Goal: Task Accomplishment & Management: Manage account settings

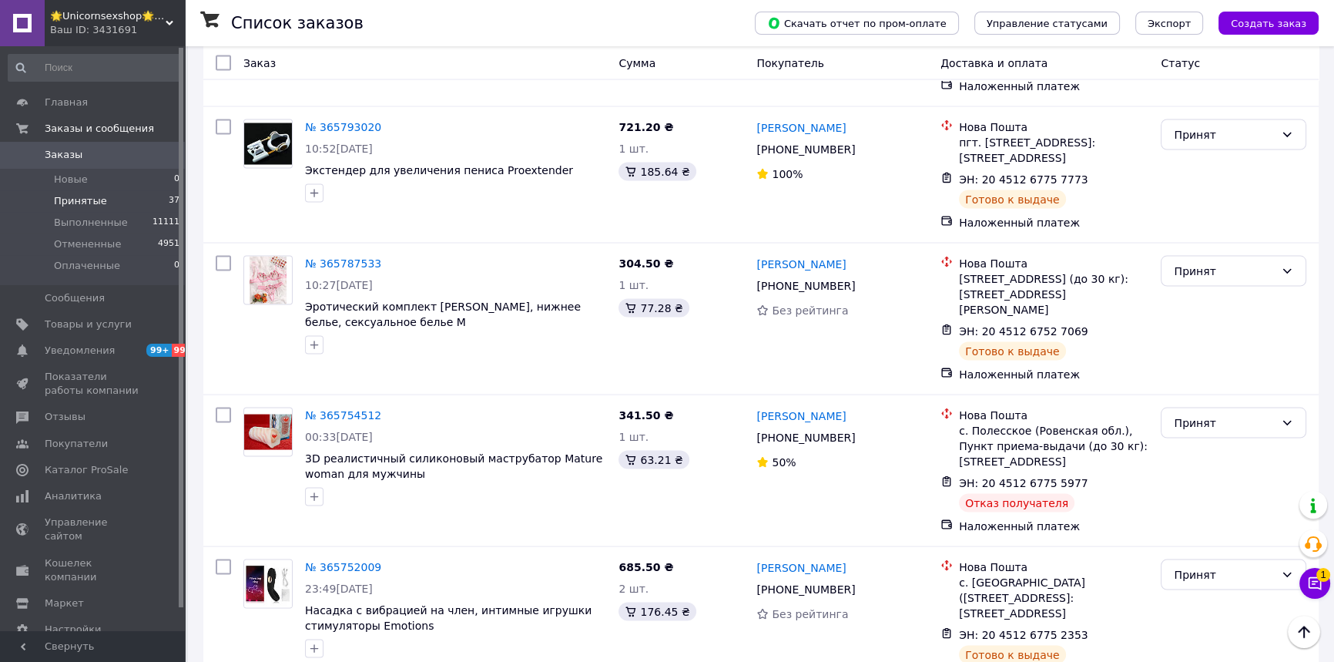
scroll to position [3737, 0]
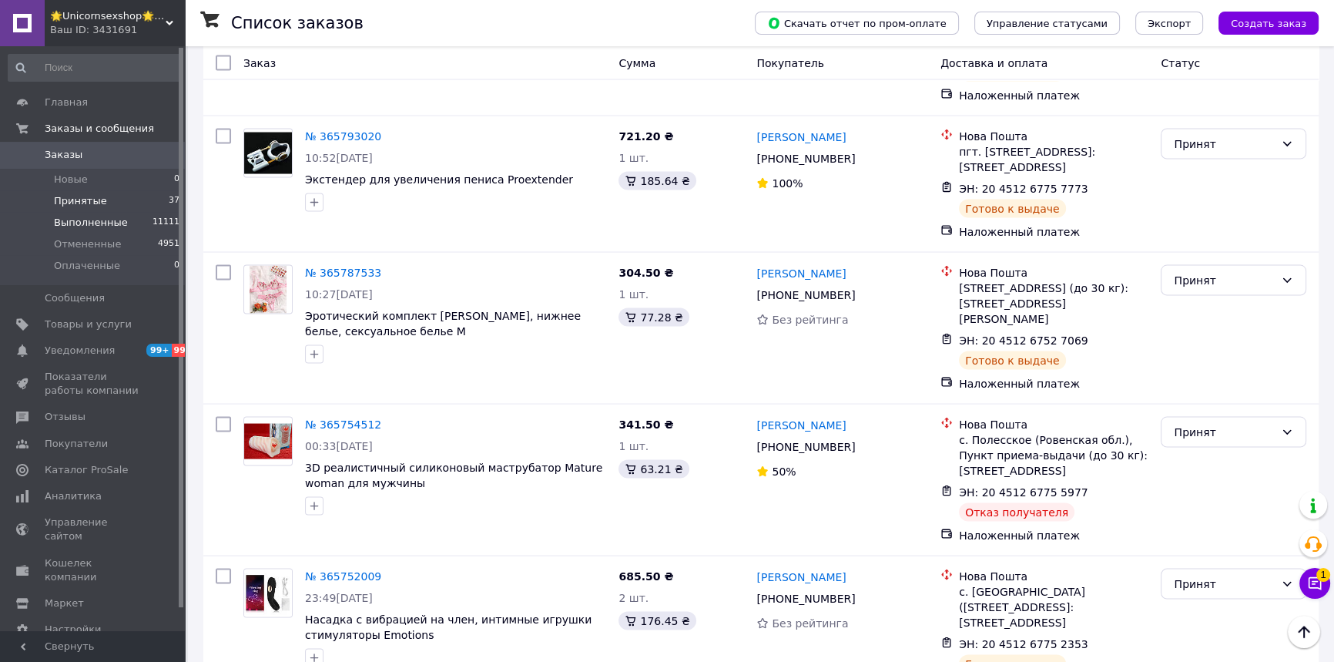
click at [91, 219] on span "Выполненные" at bounding box center [91, 223] width 74 height 14
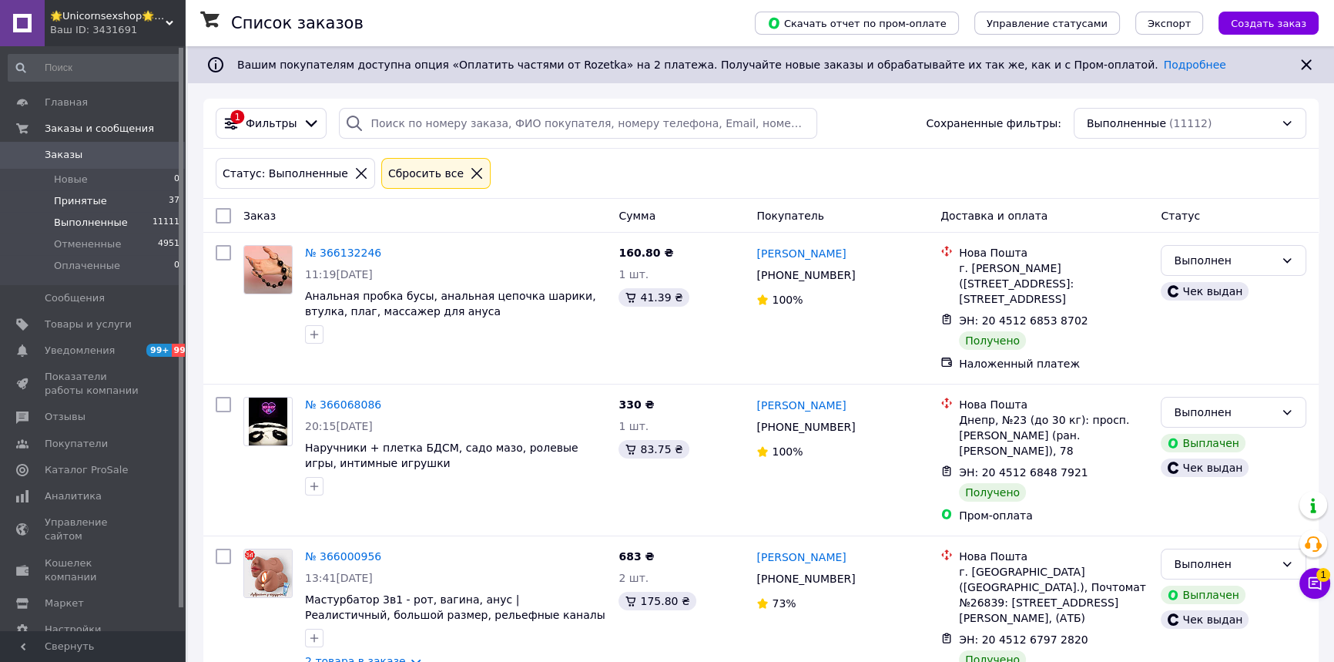
click at [56, 195] on span "Принятые" at bounding box center [80, 201] width 53 height 14
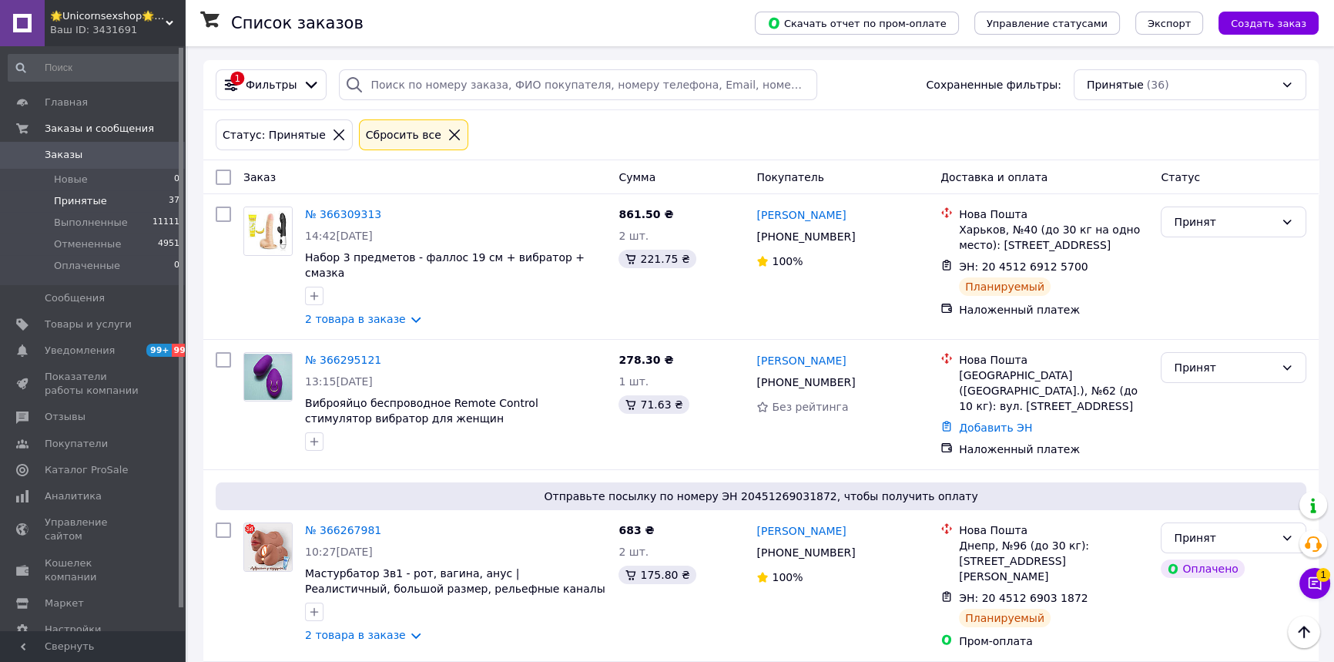
scroll to position [15, 0]
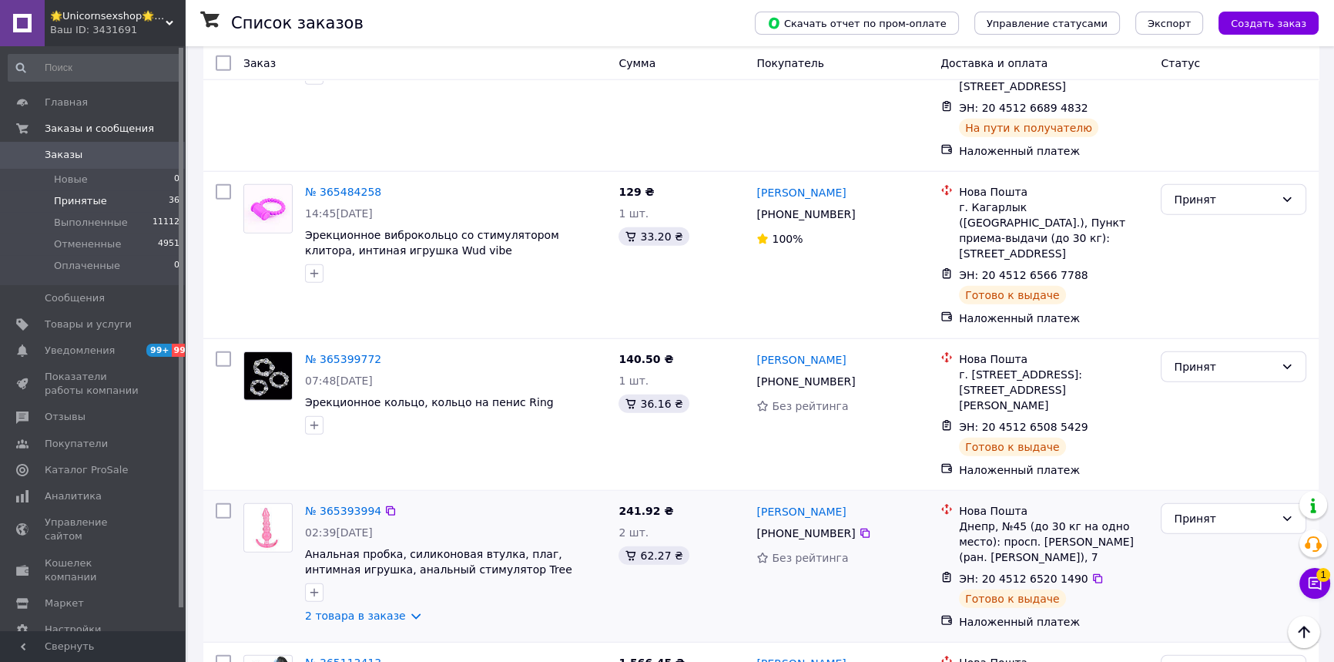
scroll to position [5056, 0]
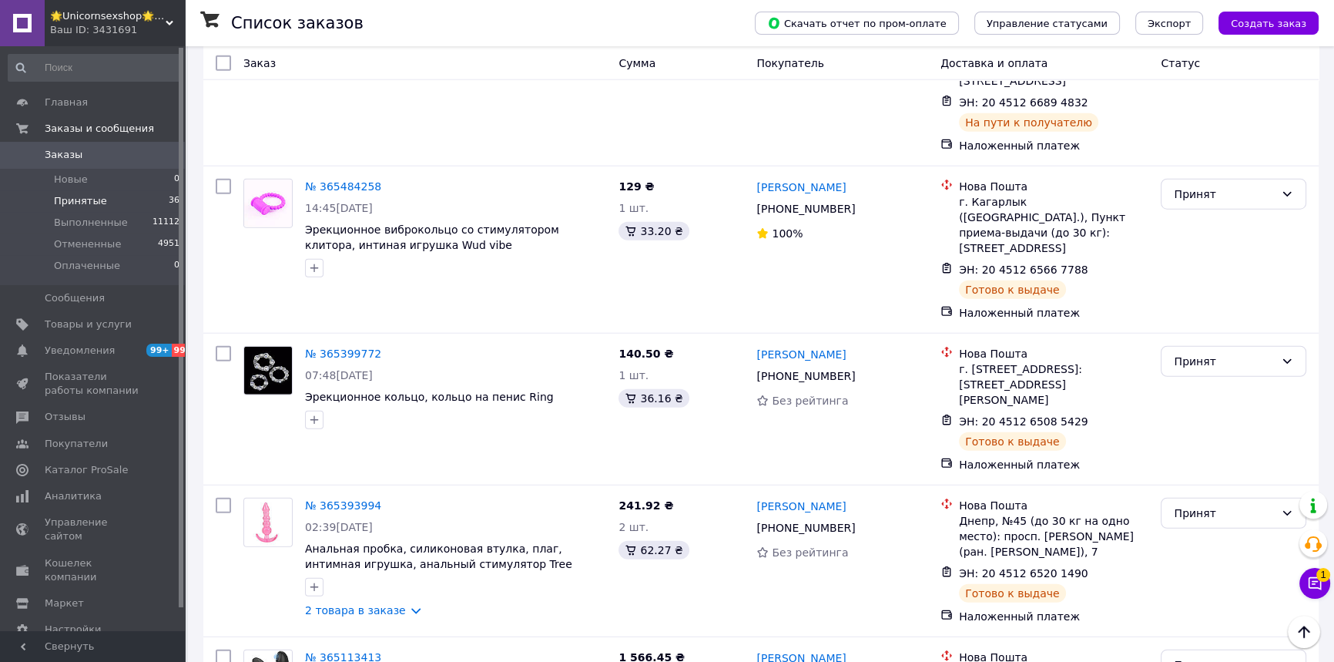
drag, startPoint x: 980, startPoint y: 539, endPoint x: 1143, endPoint y: 534, distance: 163.3
copy div "20 4512 6119 7732"
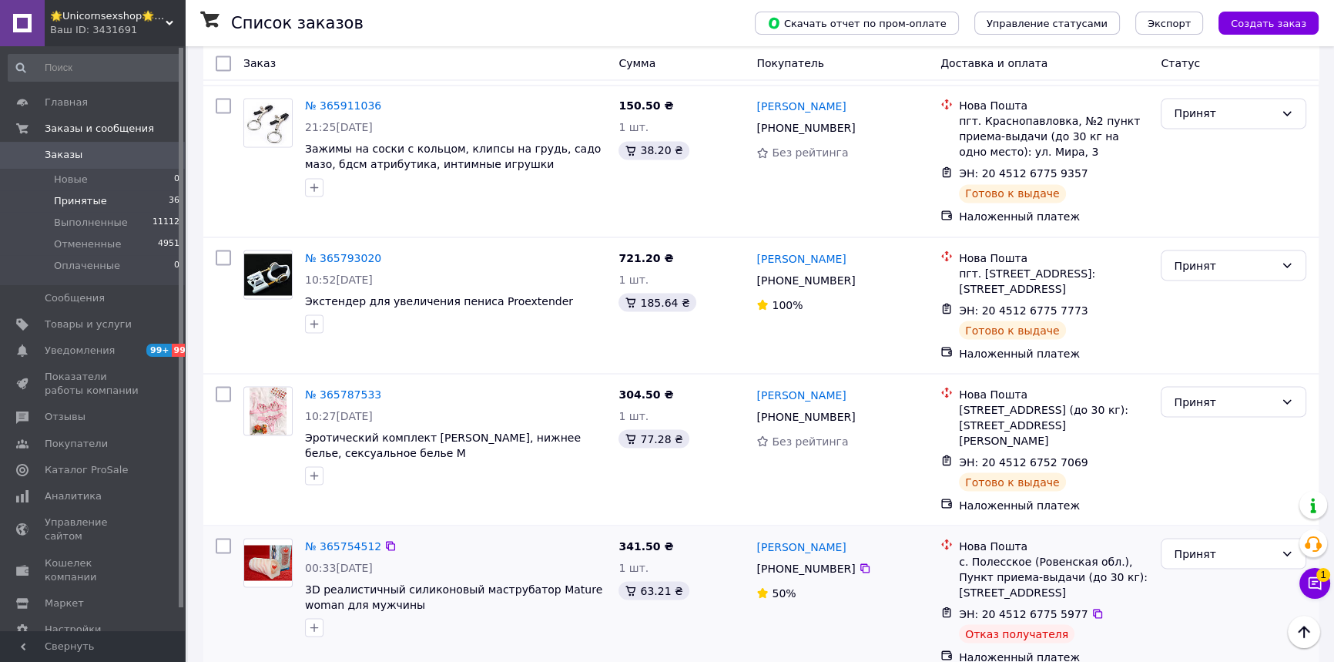
scroll to position [3445, 0]
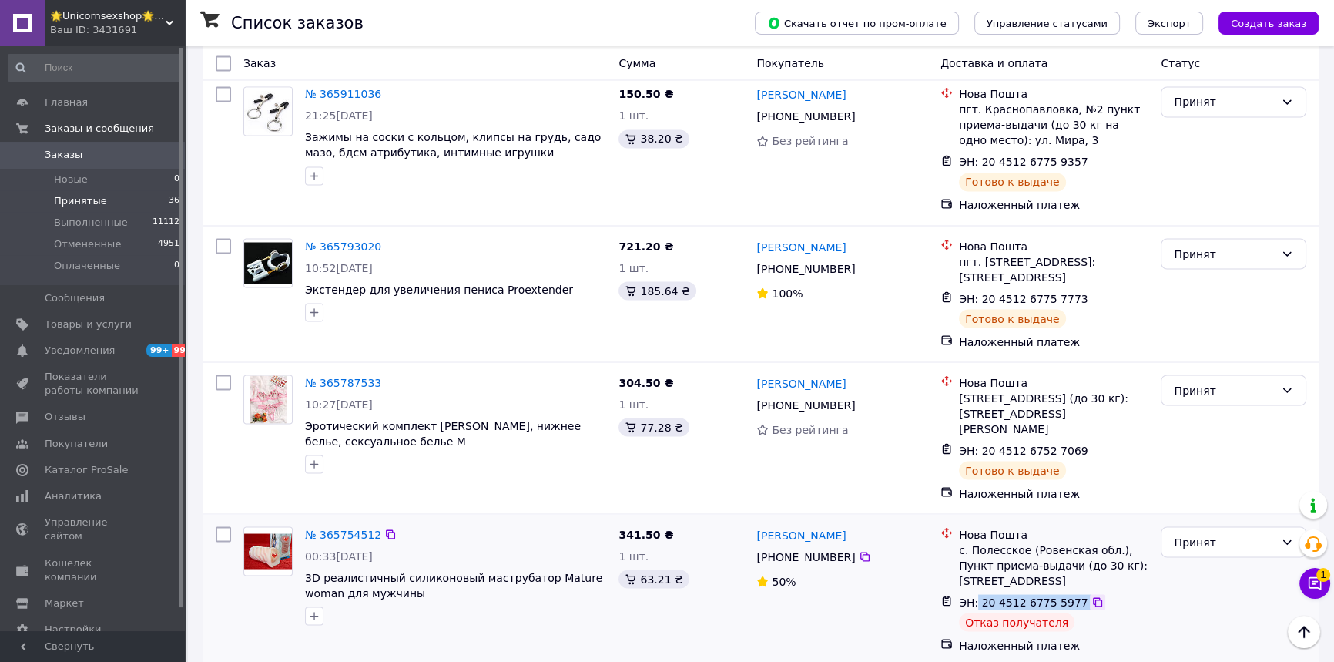
drag, startPoint x: 975, startPoint y: 372, endPoint x: 1078, endPoint y: 374, distance: 103.2
click at [1078, 592] on div "ЭН: 20 4512 6775 5977" at bounding box center [1053, 601] width 193 height 18
copy div "20 4512 6775 5977"
click at [1198, 533] on div "Принят" at bounding box center [1224, 541] width 101 height 17
click at [1207, 369] on li "Отменен" at bounding box center [1233, 377] width 144 height 28
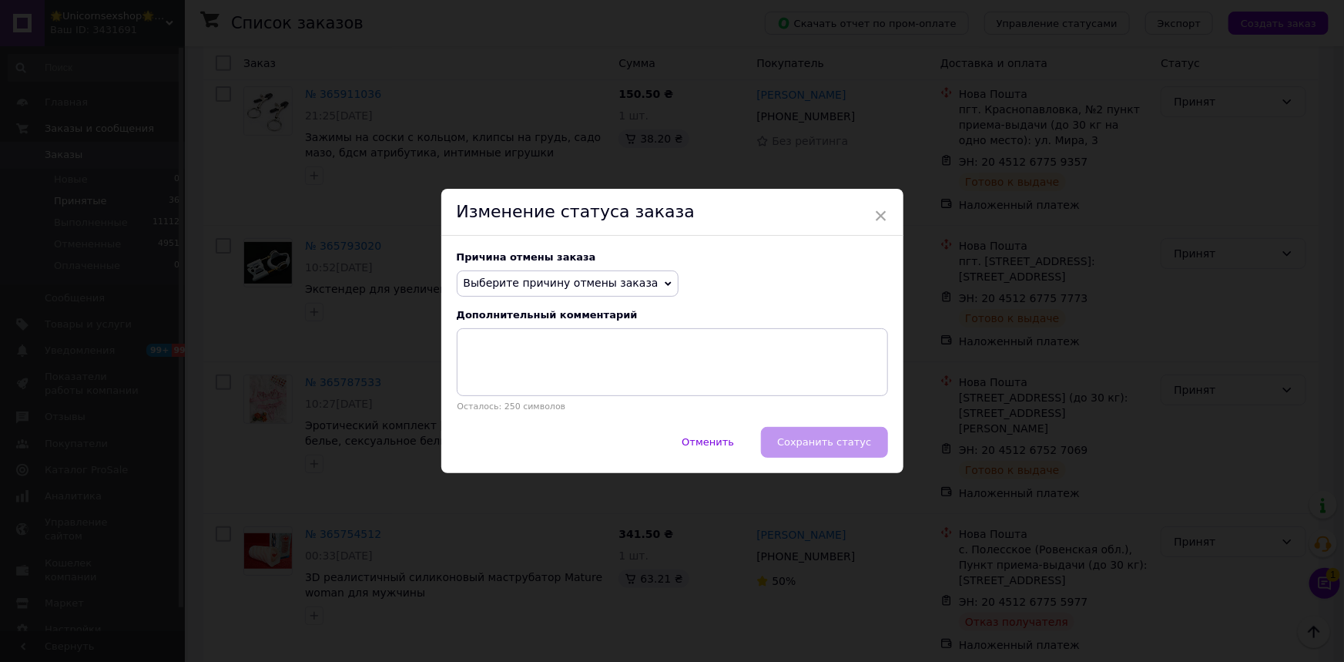
click at [576, 283] on span "Выберите причину отмены заказа" at bounding box center [561, 282] width 195 height 12
click at [504, 447] on li "Другое" at bounding box center [567, 444] width 220 height 22
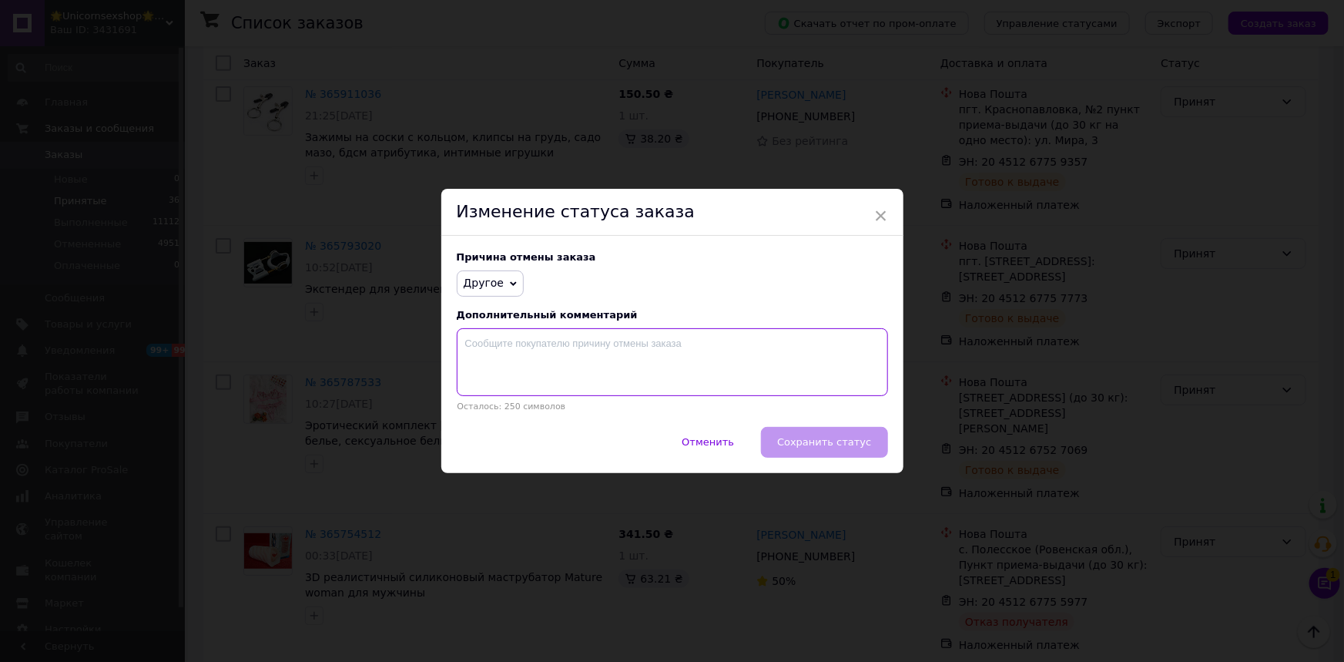
click at [509, 354] on textarea at bounding box center [672, 362] width 431 height 68
type textarea "ВОЗВРАТ"
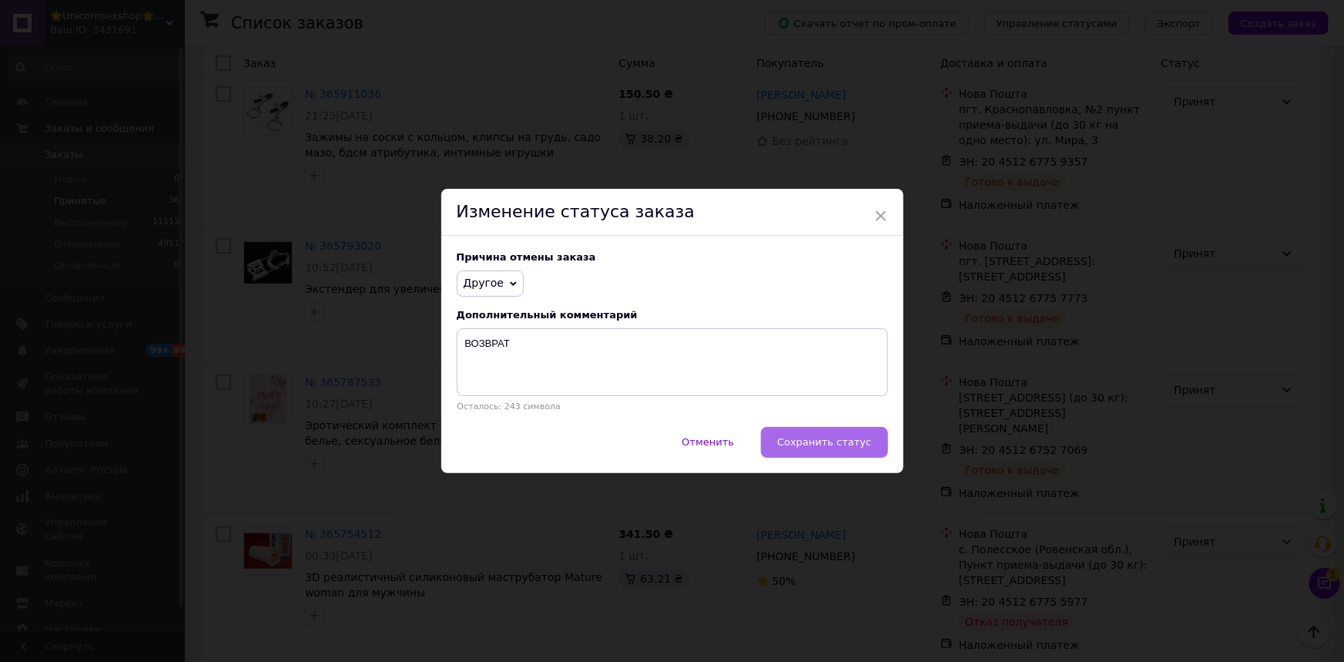
click at [839, 439] on span "Сохранить статус" at bounding box center [824, 442] width 94 height 12
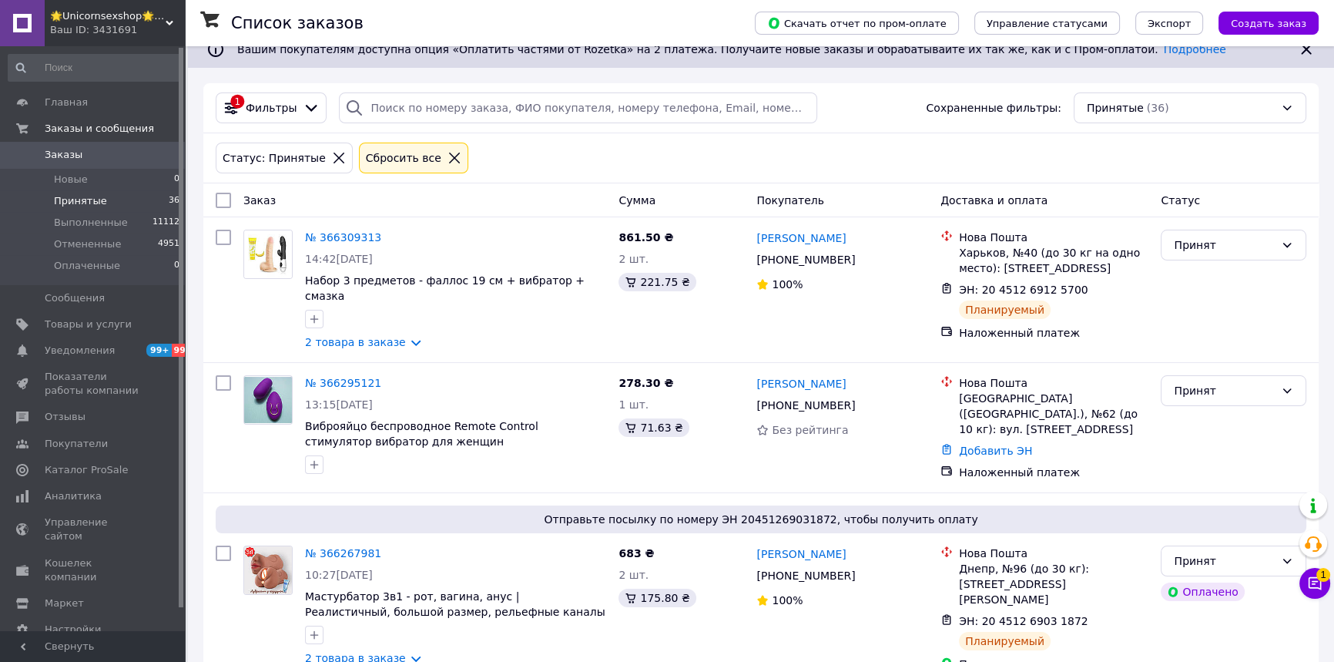
scroll to position [0, 0]
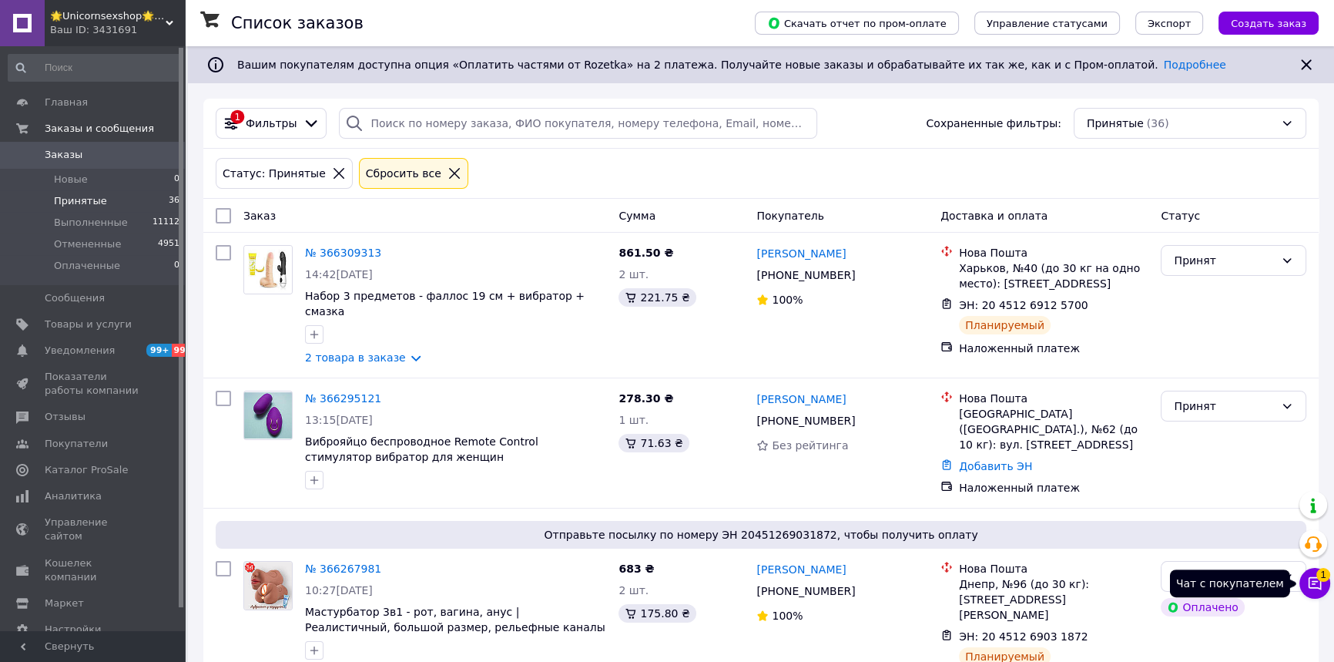
click at [1322, 587] on icon at bounding box center [1314, 582] width 15 height 15
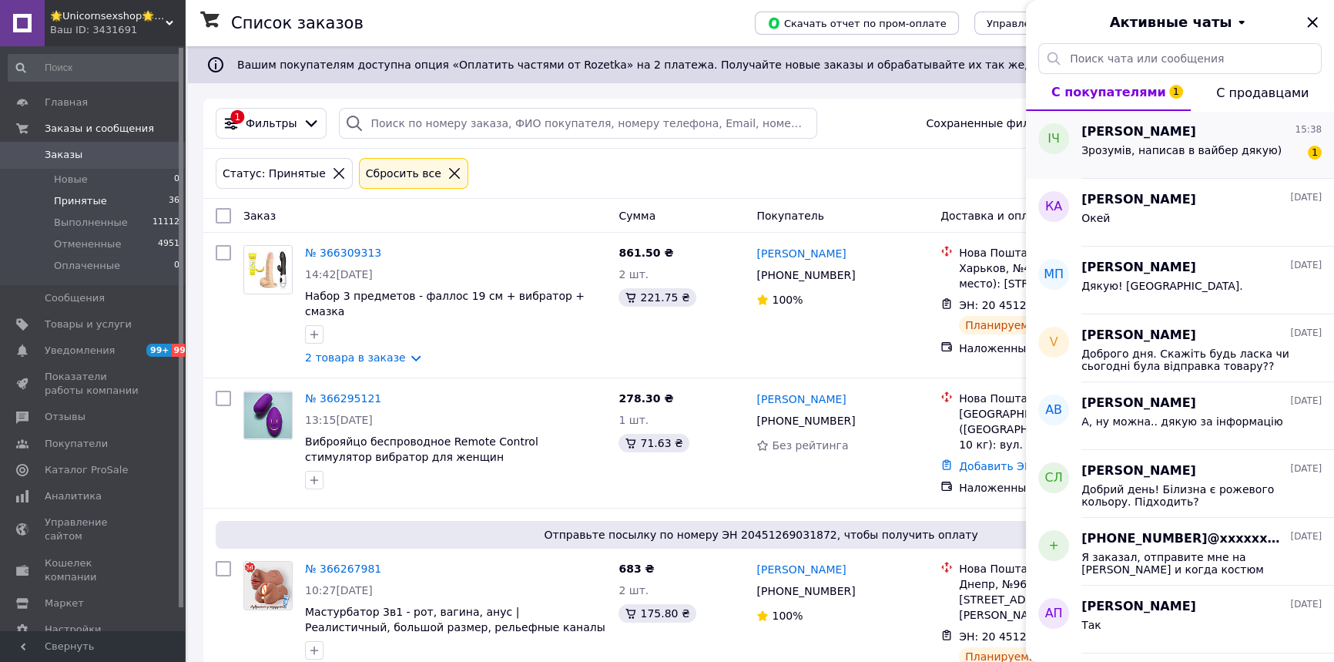
click at [1141, 125] on span "Іван Чупахін" at bounding box center [1138, 132] width 115 height 18
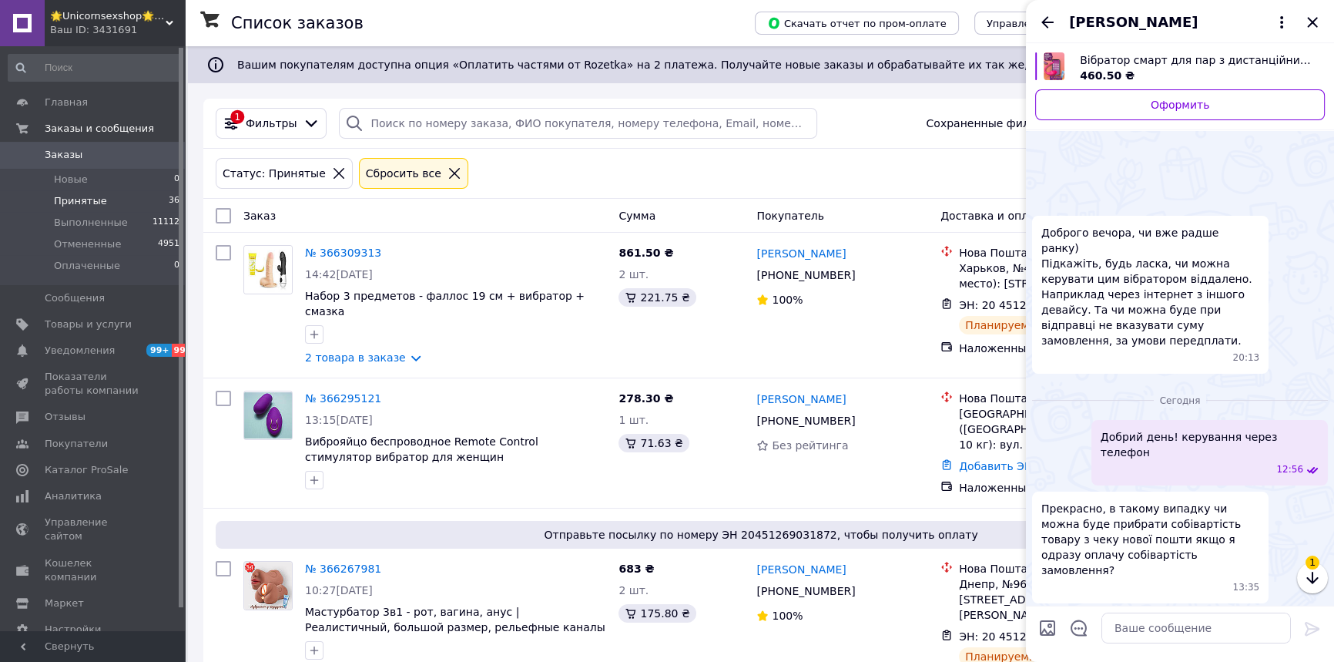
scroll to position [52, 0]
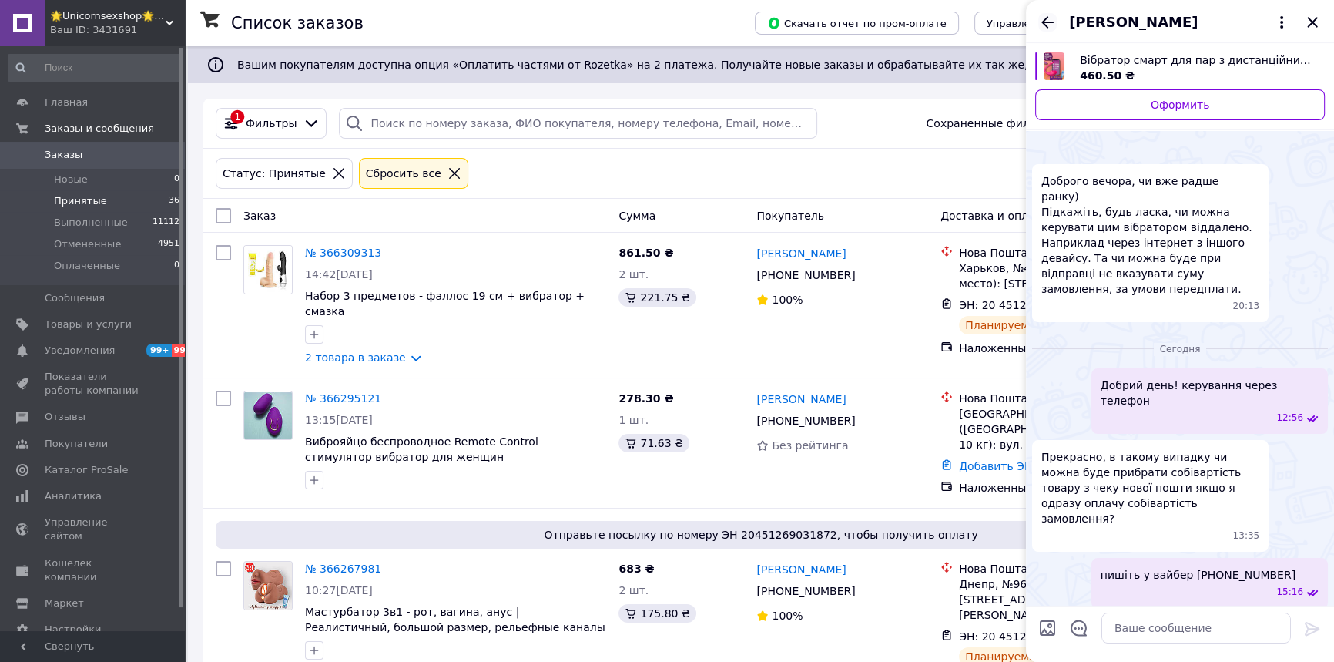
click at [1041, 18] on icon "Назад" at bounding box center [1047, 22] width 18 height 18
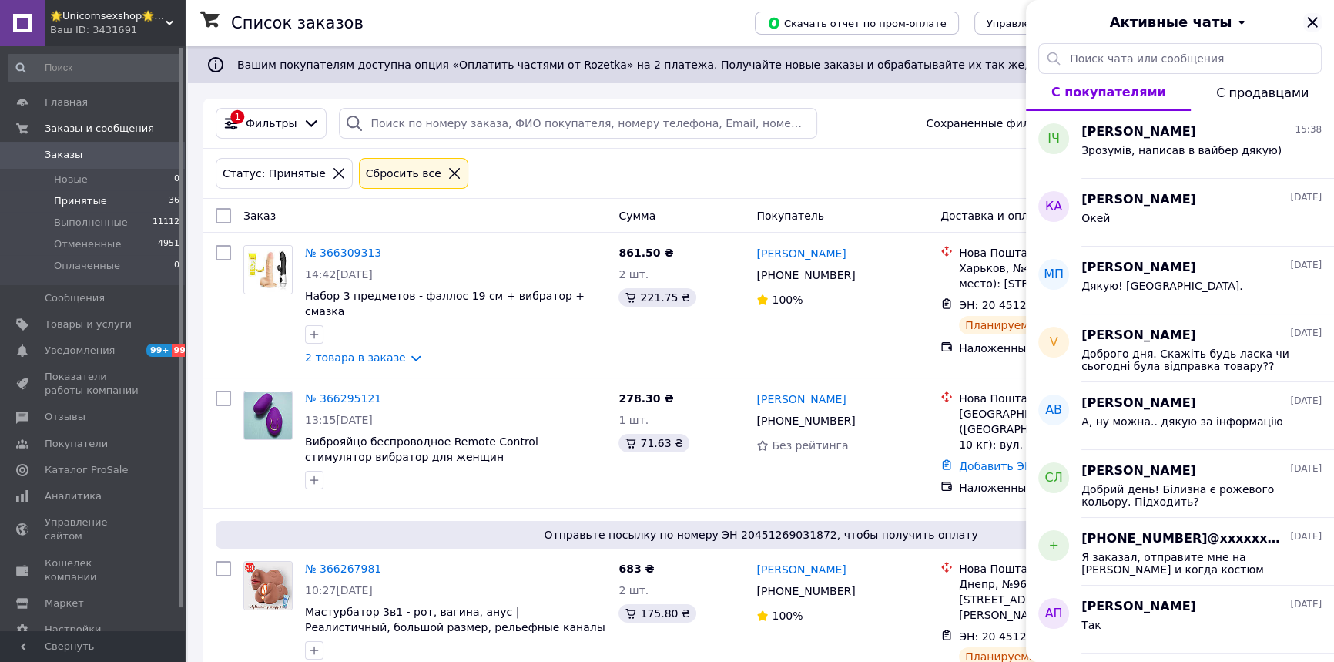
click at [1311, 16] on icon "Закрыть" at bounding box center [1312, 22] width 18 height 18
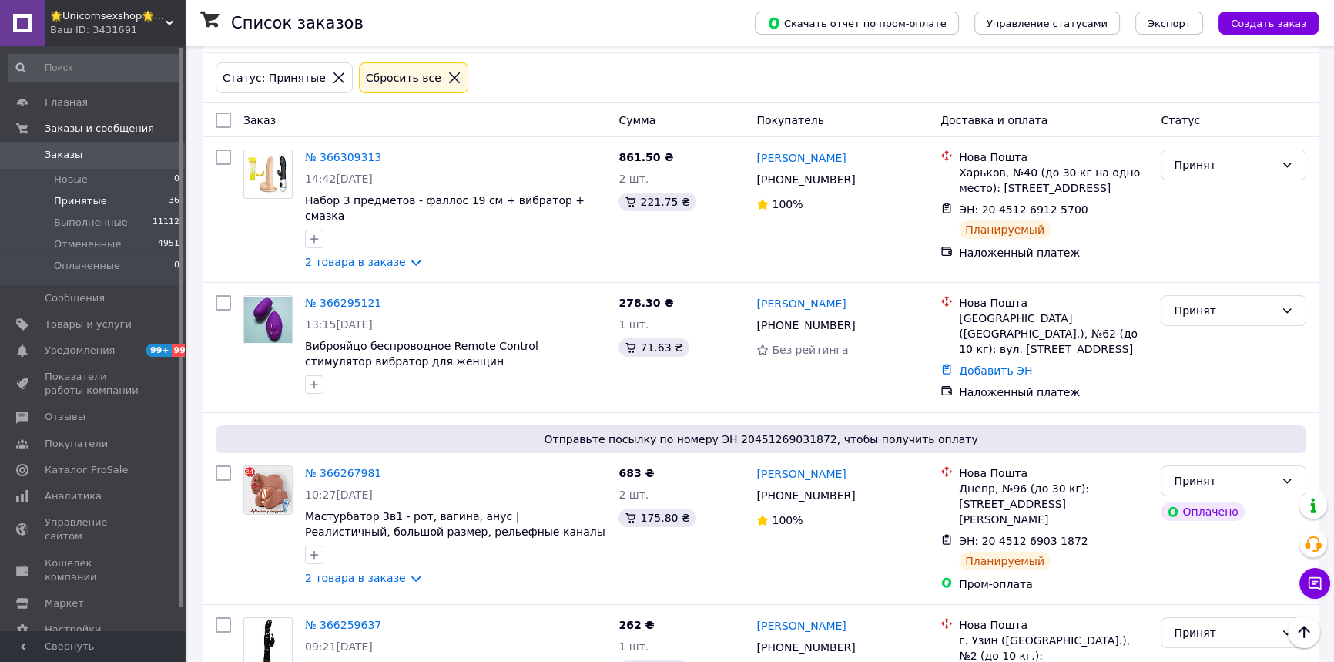
scroll to position [85, 0]
